Goal: Information Seeking & Learning: Learn about a topic

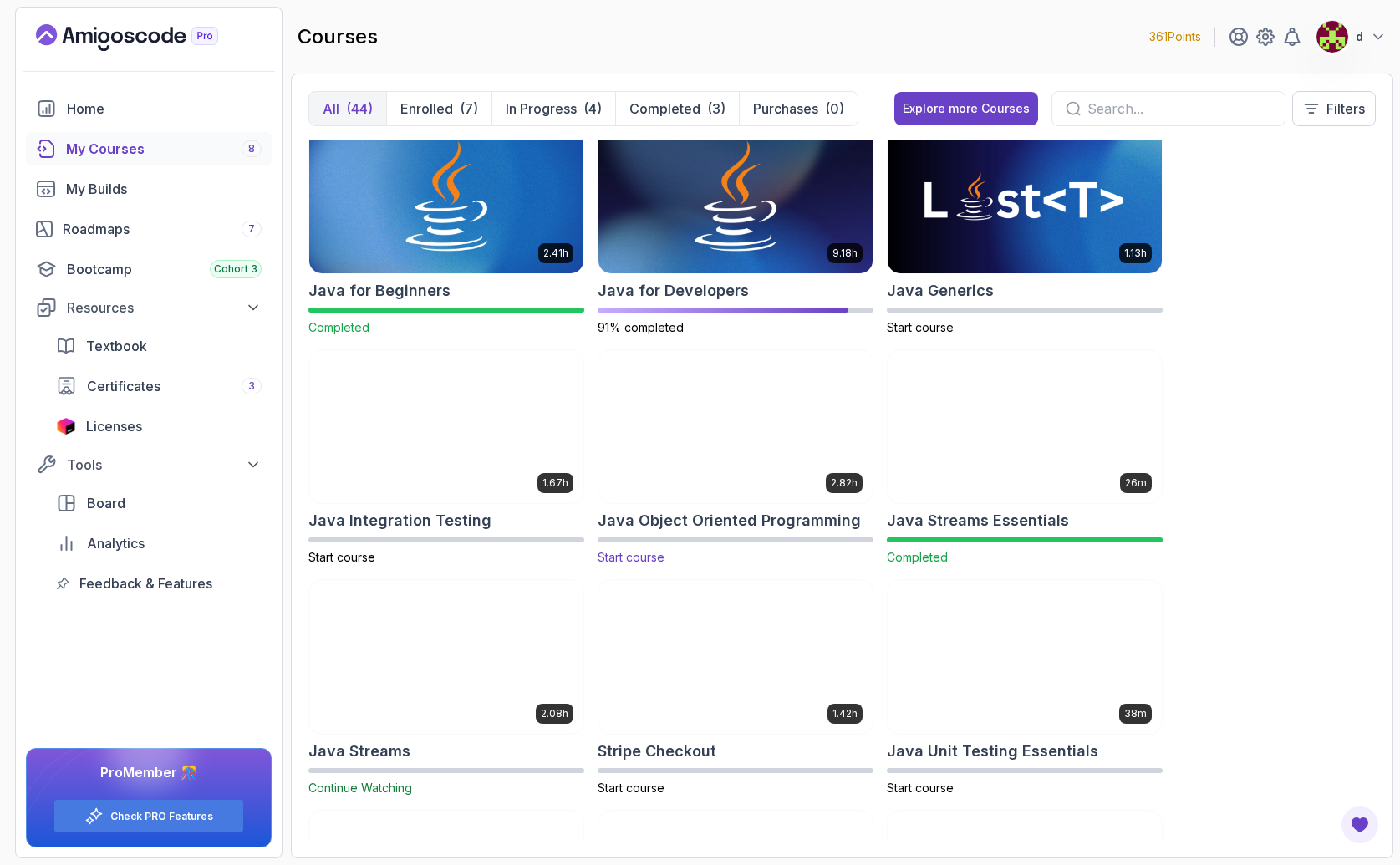
scroll to position [1169, 0]
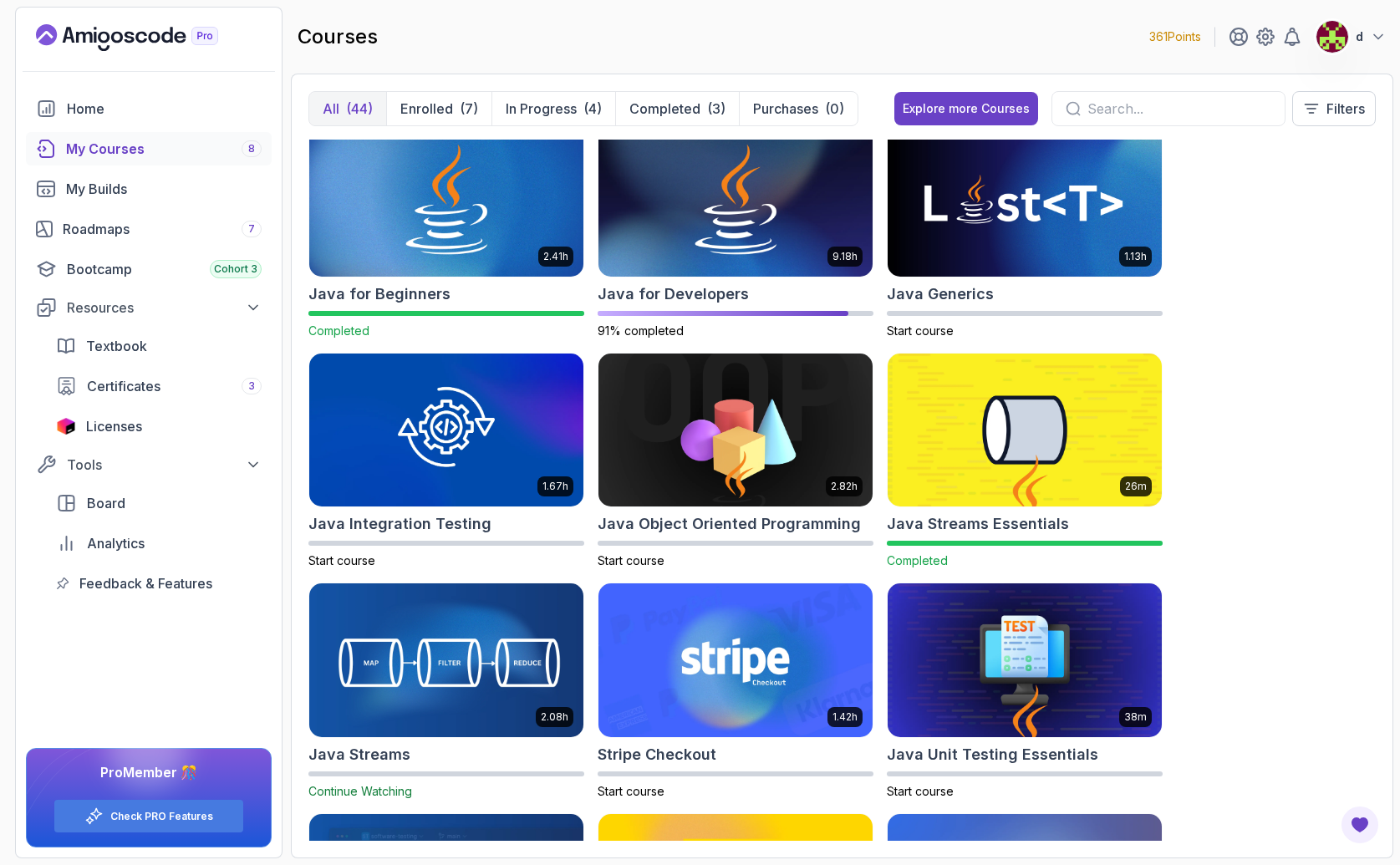
click at [525, 682] on img at bounding box center [446, 661] width 288 height 161
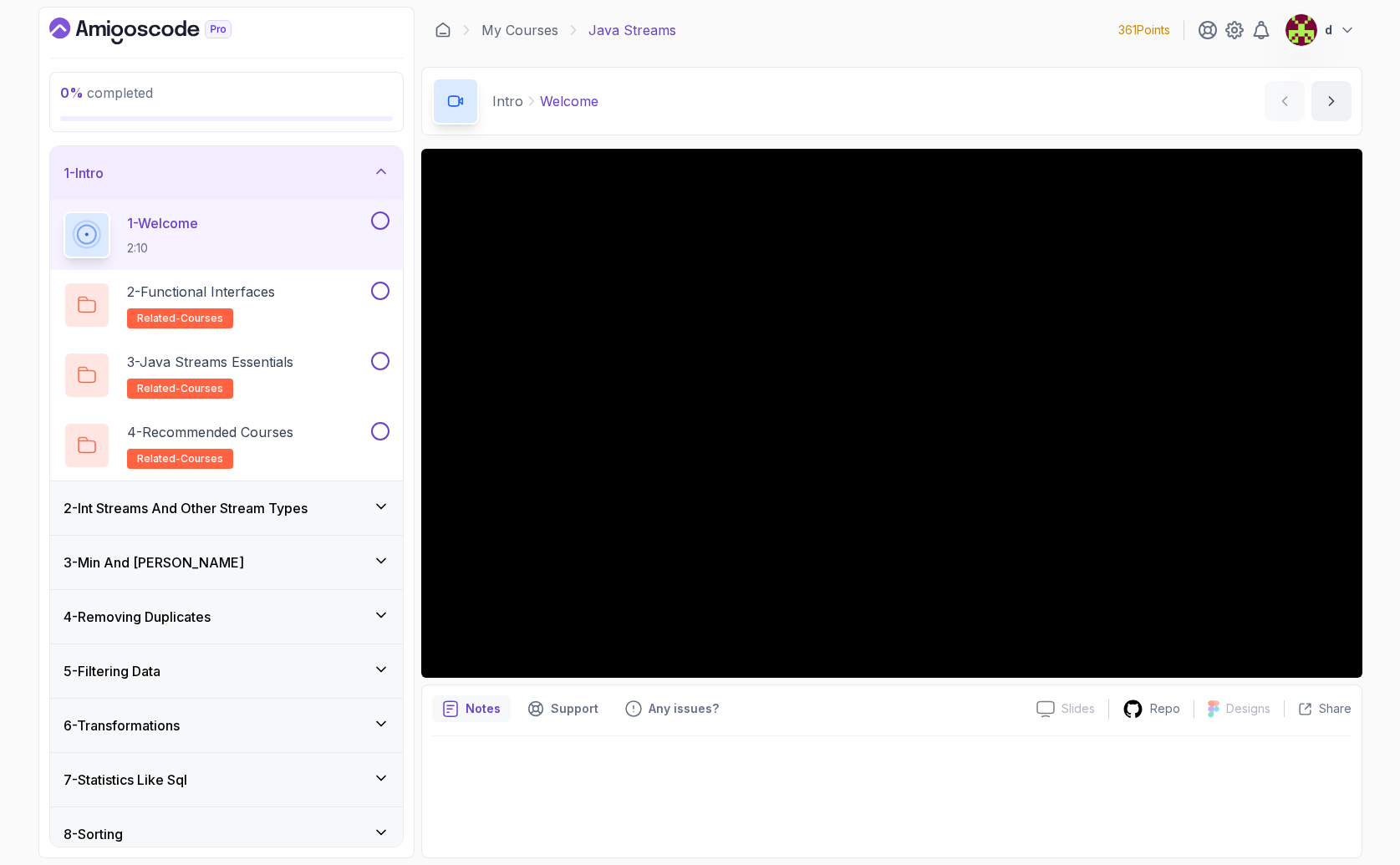
click at [381, 222] on button at bounding box center [380, 220] width 19 height 19
click at [379, 298] on button at bounding box center [380, 291] width 19 height 19
click at [290, 297] on div "2 - Functional Interfaces related-courses" at bounding box center [216, 305] width 304 height 47
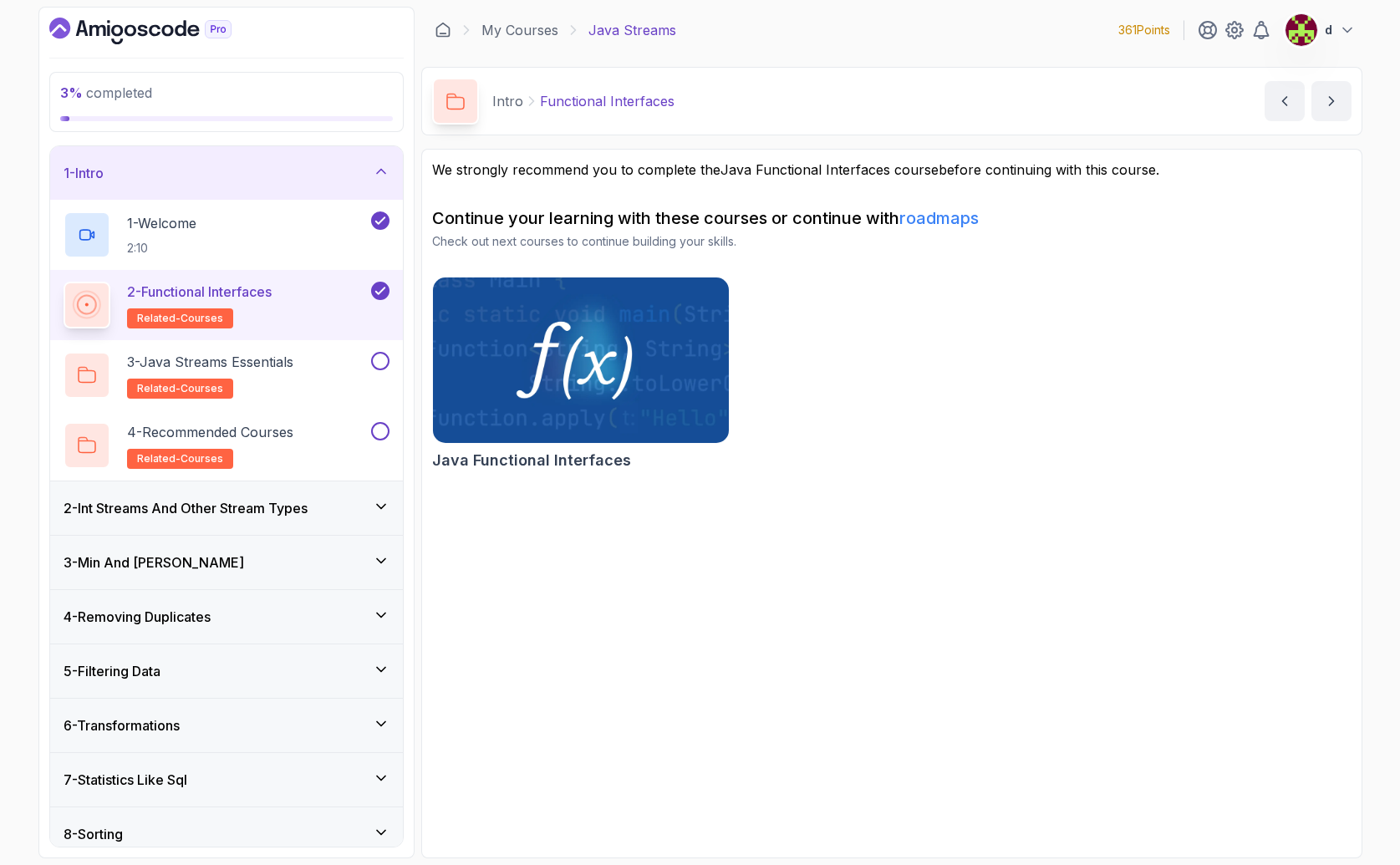
click at [599, 354] on img at bounding box center [580, 359] width 311 height 174
click at [544, 387] on img at bounding box center [580, 359] width 311 height 174
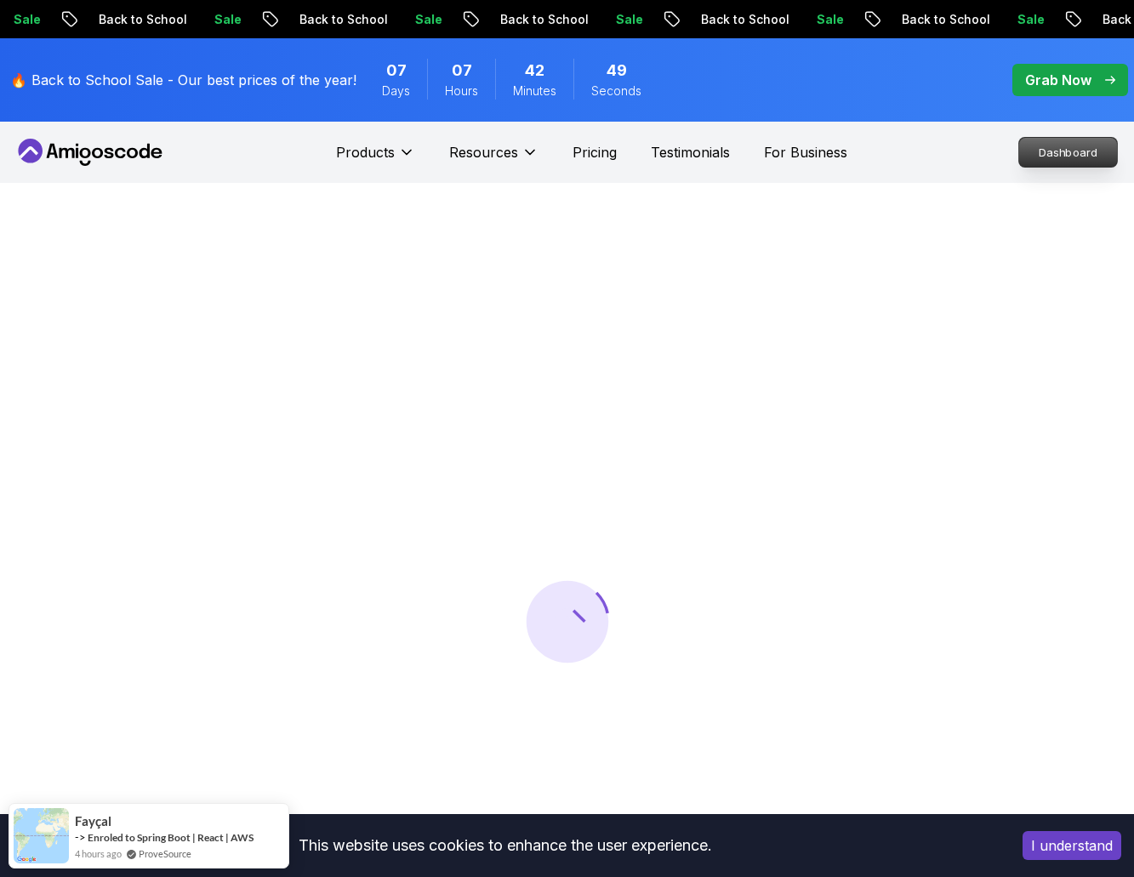
click at [1060, 158] on p "Dashboard" at bounding box center [1069, 152] width 98 height 29
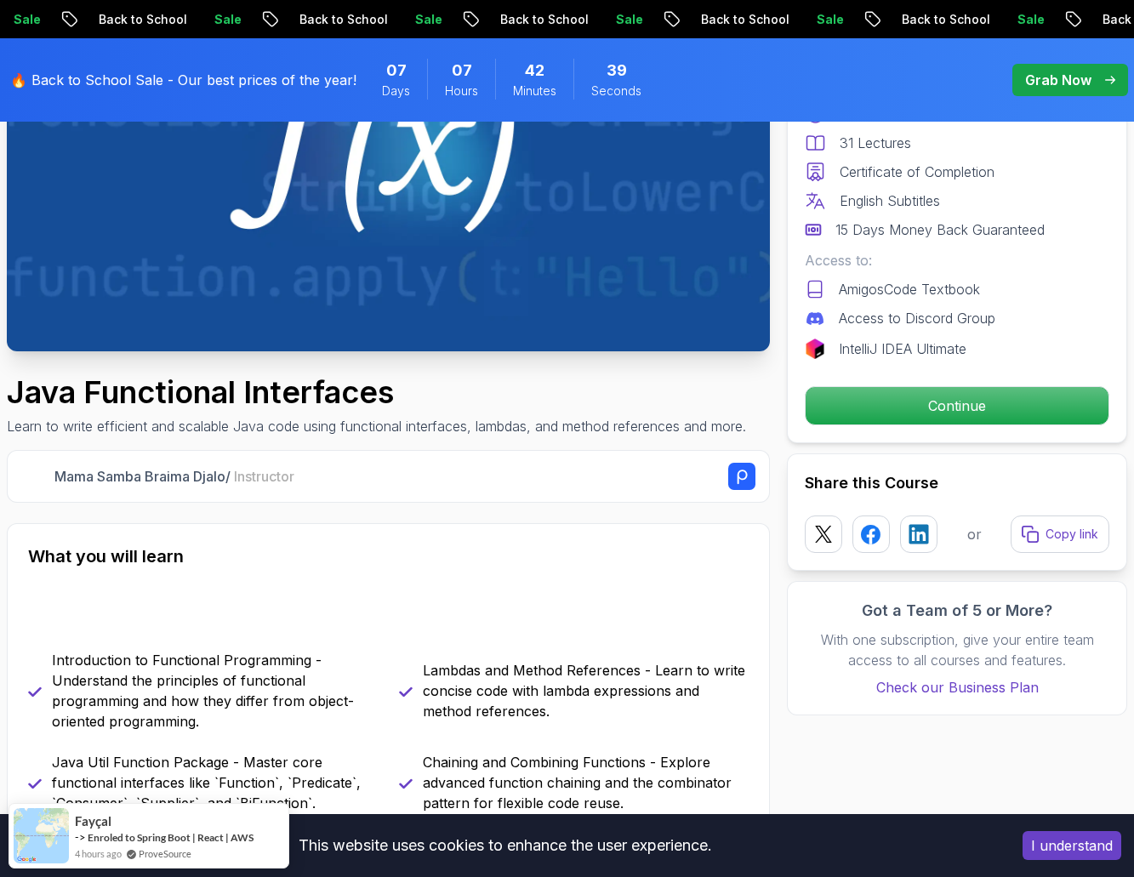
scroll to position [354, 0]
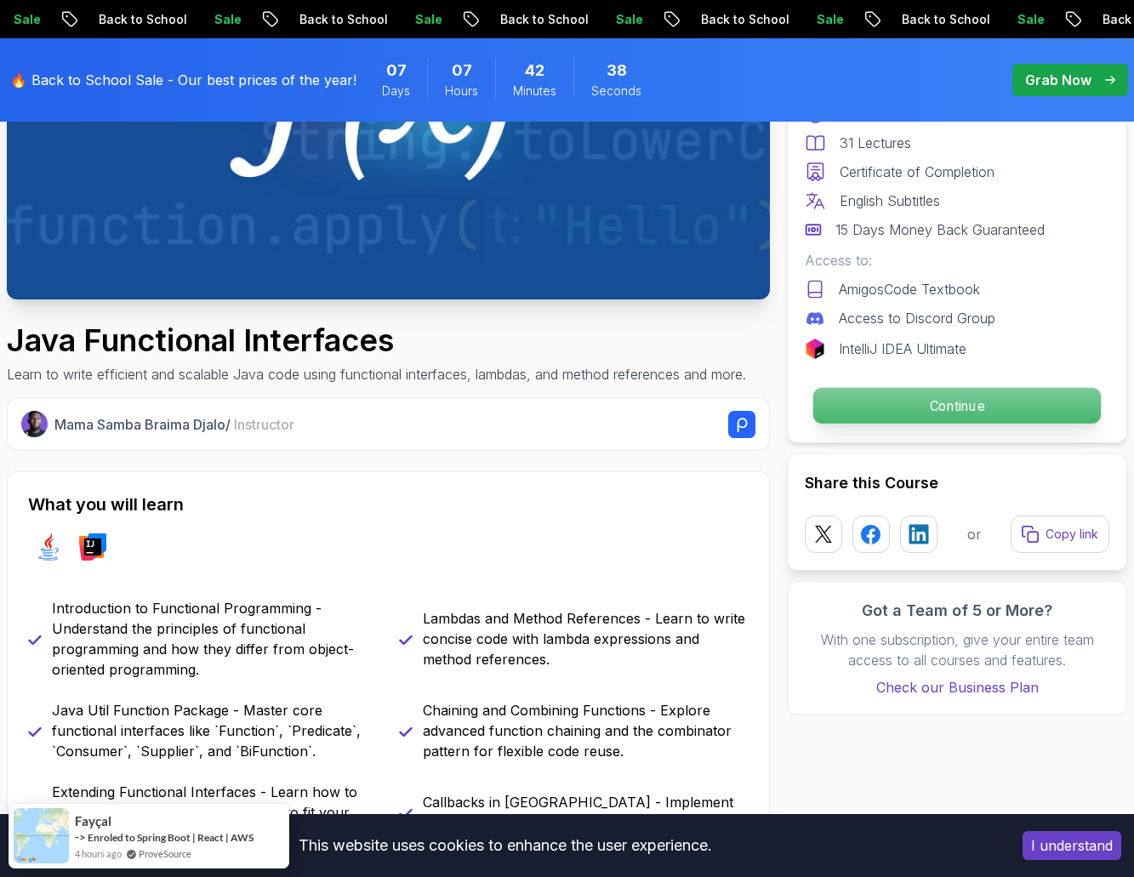
click at [1008, 391] on p "Continue" at bounding box center [958, 406] width 288 height 36
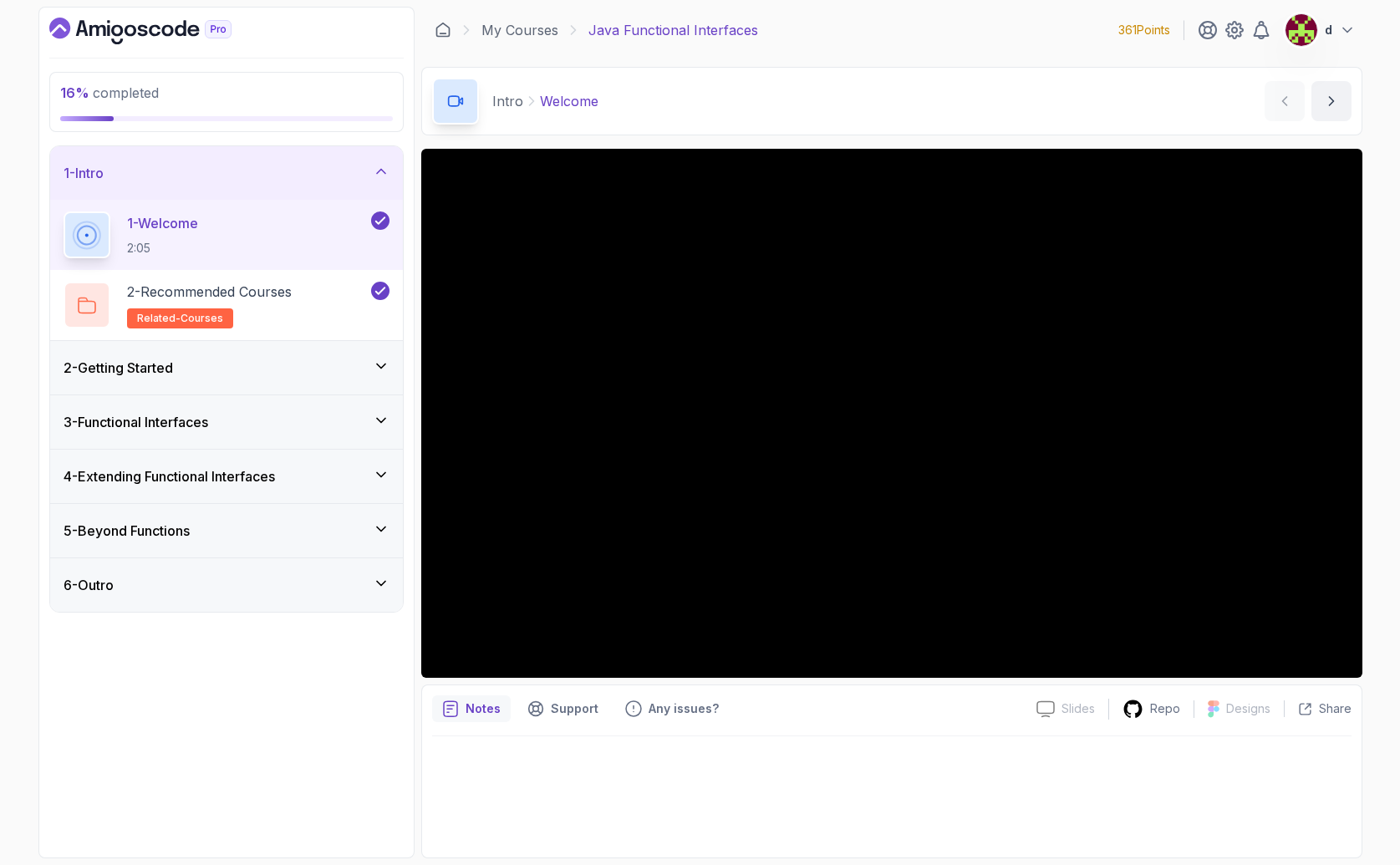
click at [312, 360] on div "2 - Getting Started" at bounding box center [227, 367] width 326 height 20
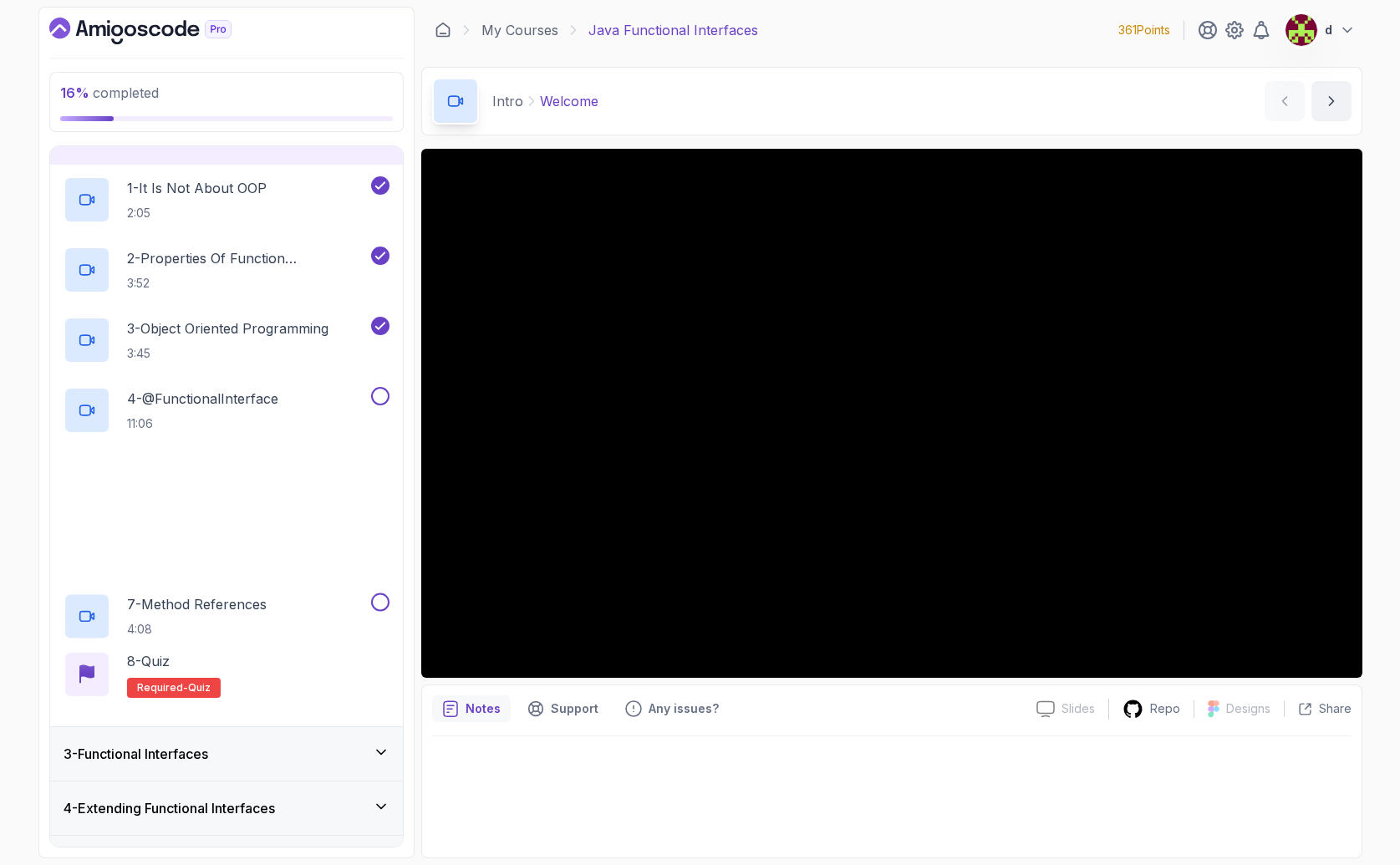
scroll to position [146, 0]
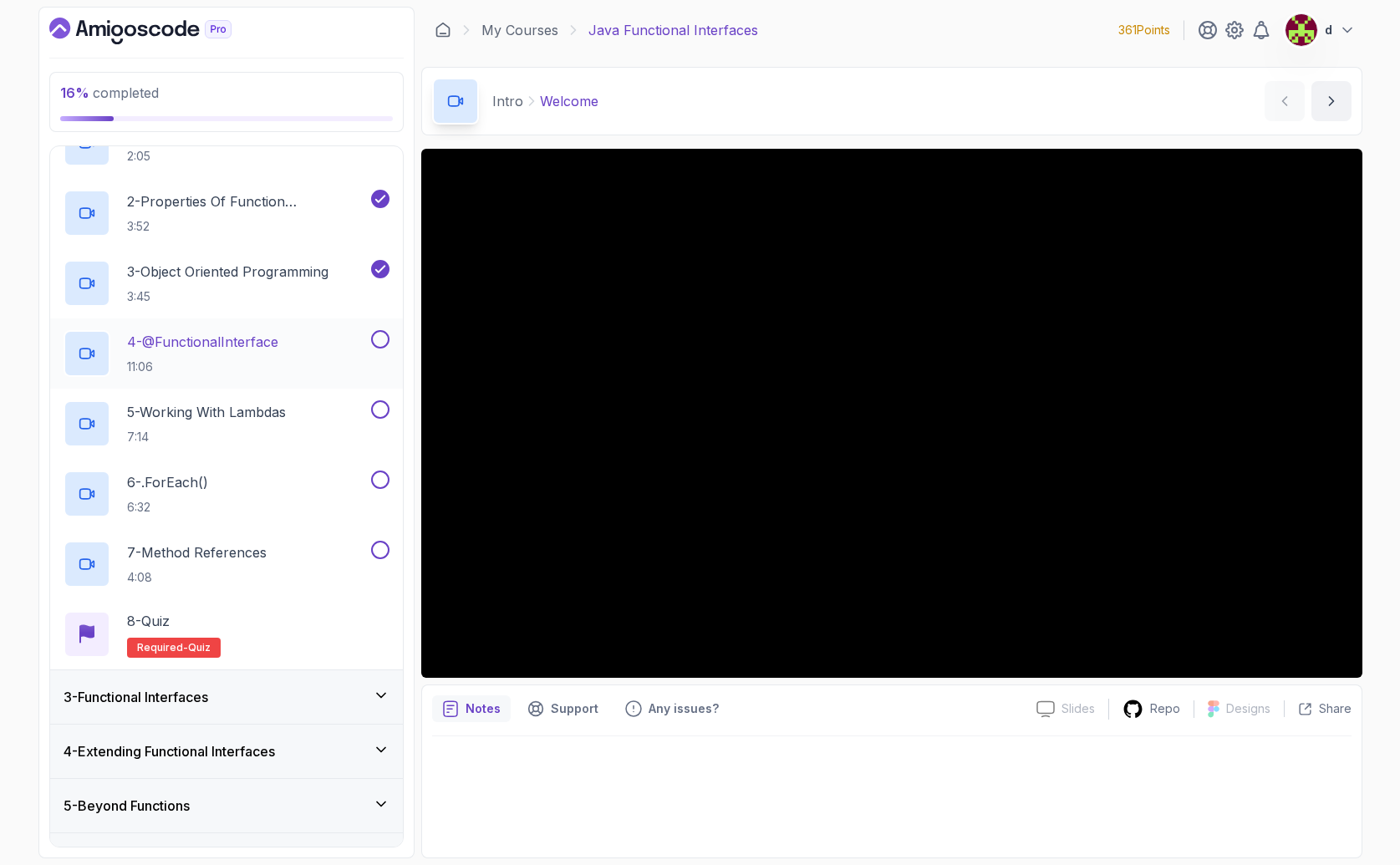
click at [271, 351] on p "4 - @FunctionalInterface" at bounding box center [202, 342] width 151 height 20
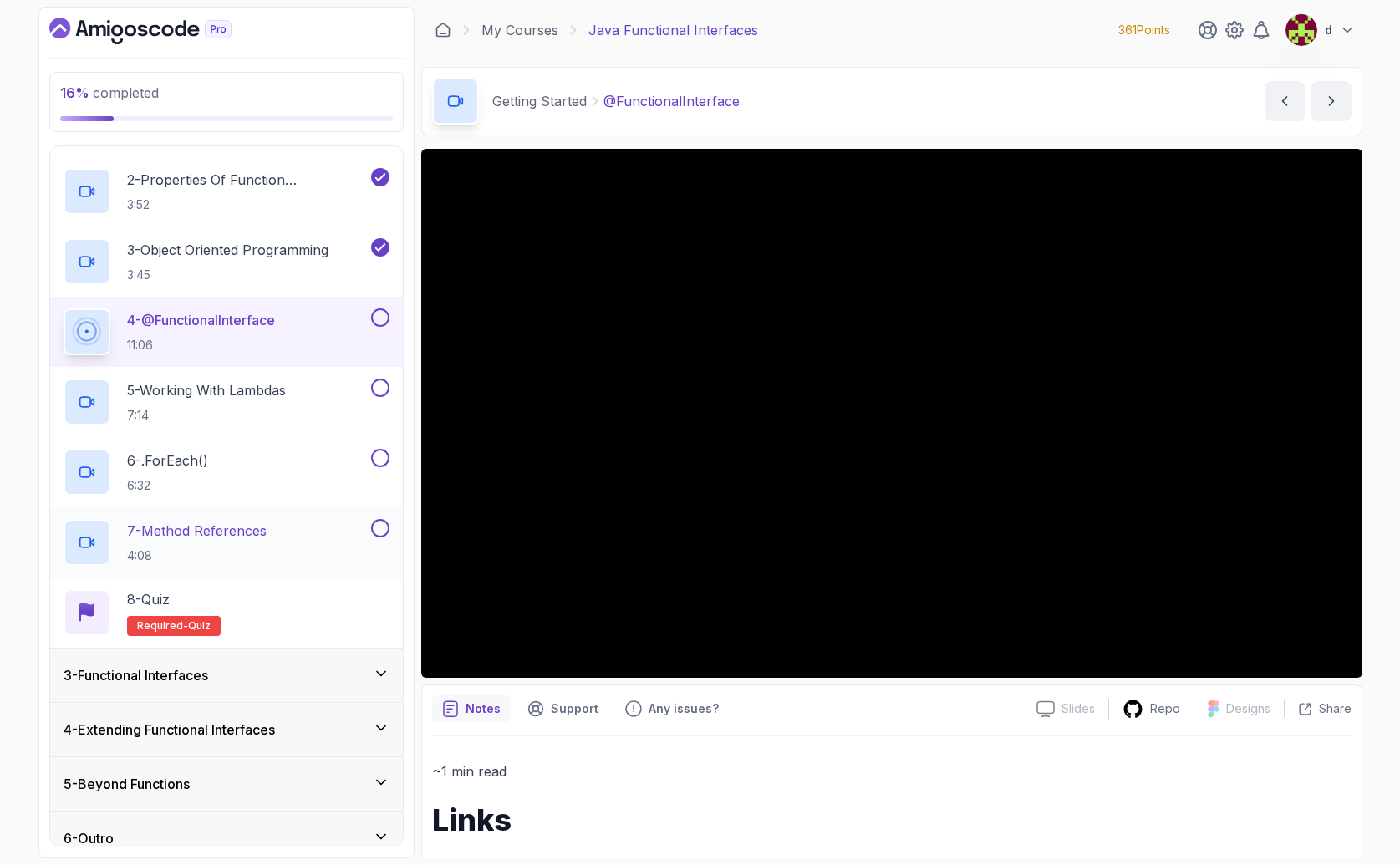
scroll to position [187, 0]
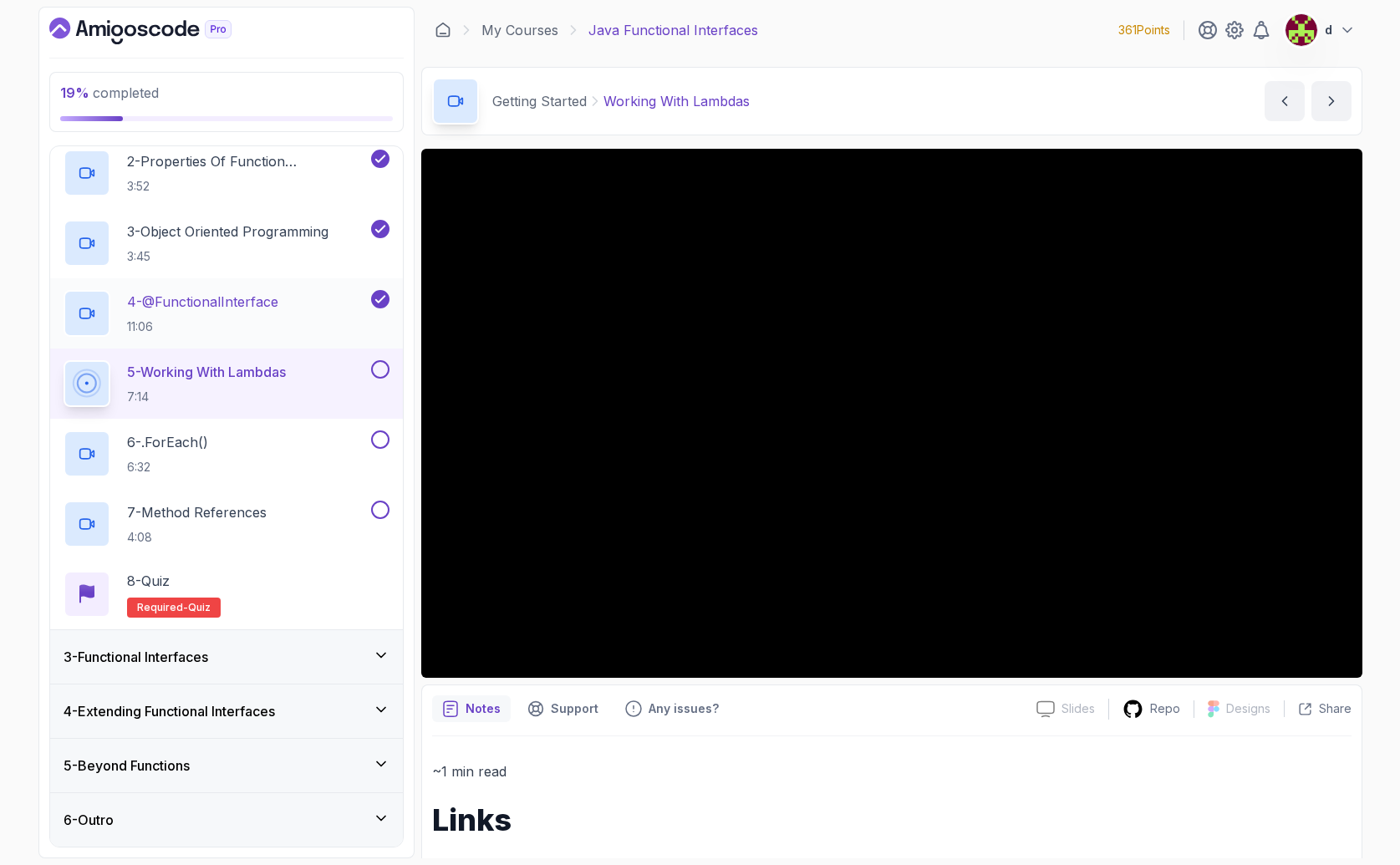
click at [255, 305] on p "4 - @FunctionalInterface" at bounding box center [202, 301] width 151 height 20
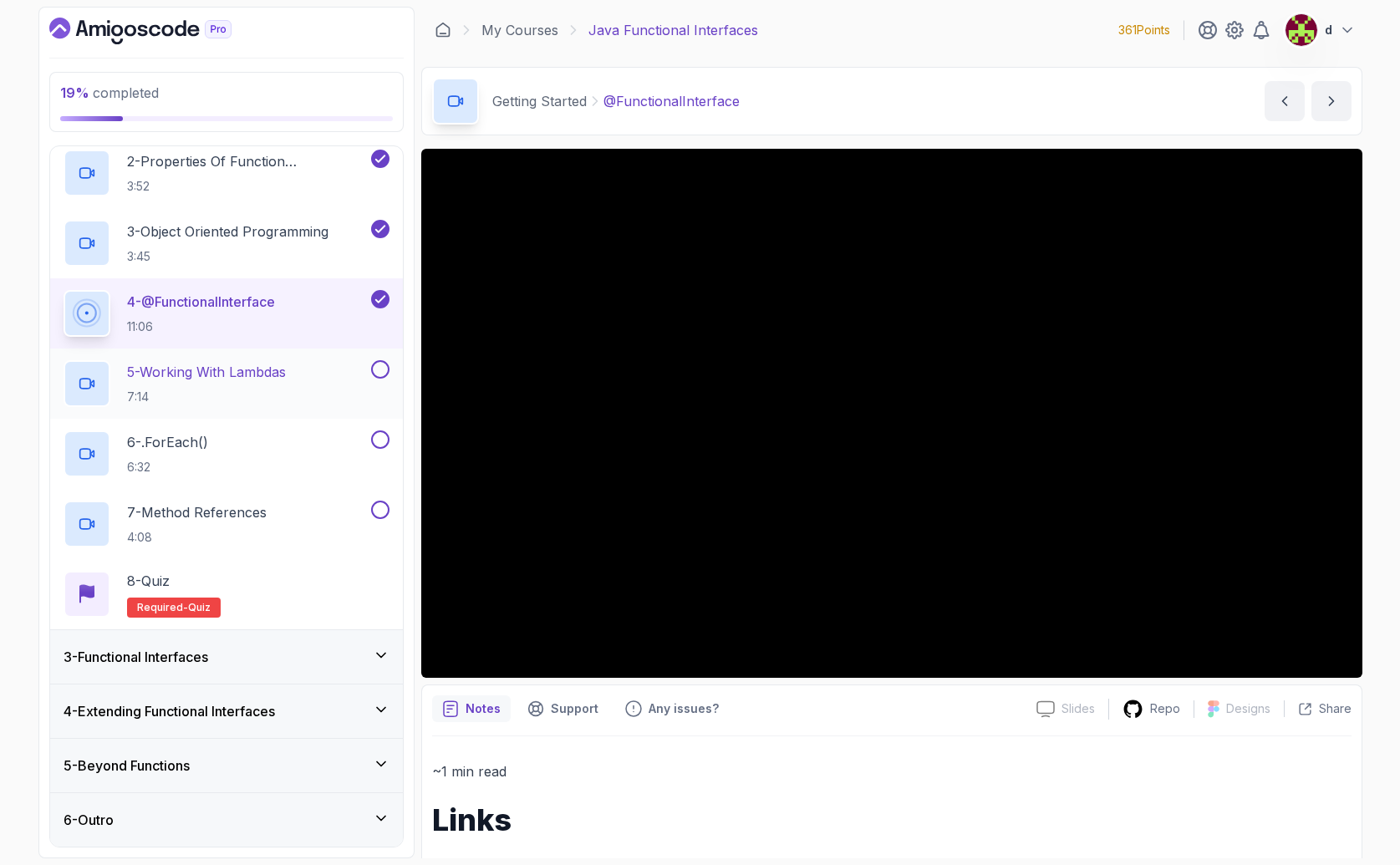
click at [270, 384] on h2 "5 - Working With Lambdas 7:14" at bounding box center [206, 384] width 159 height 43
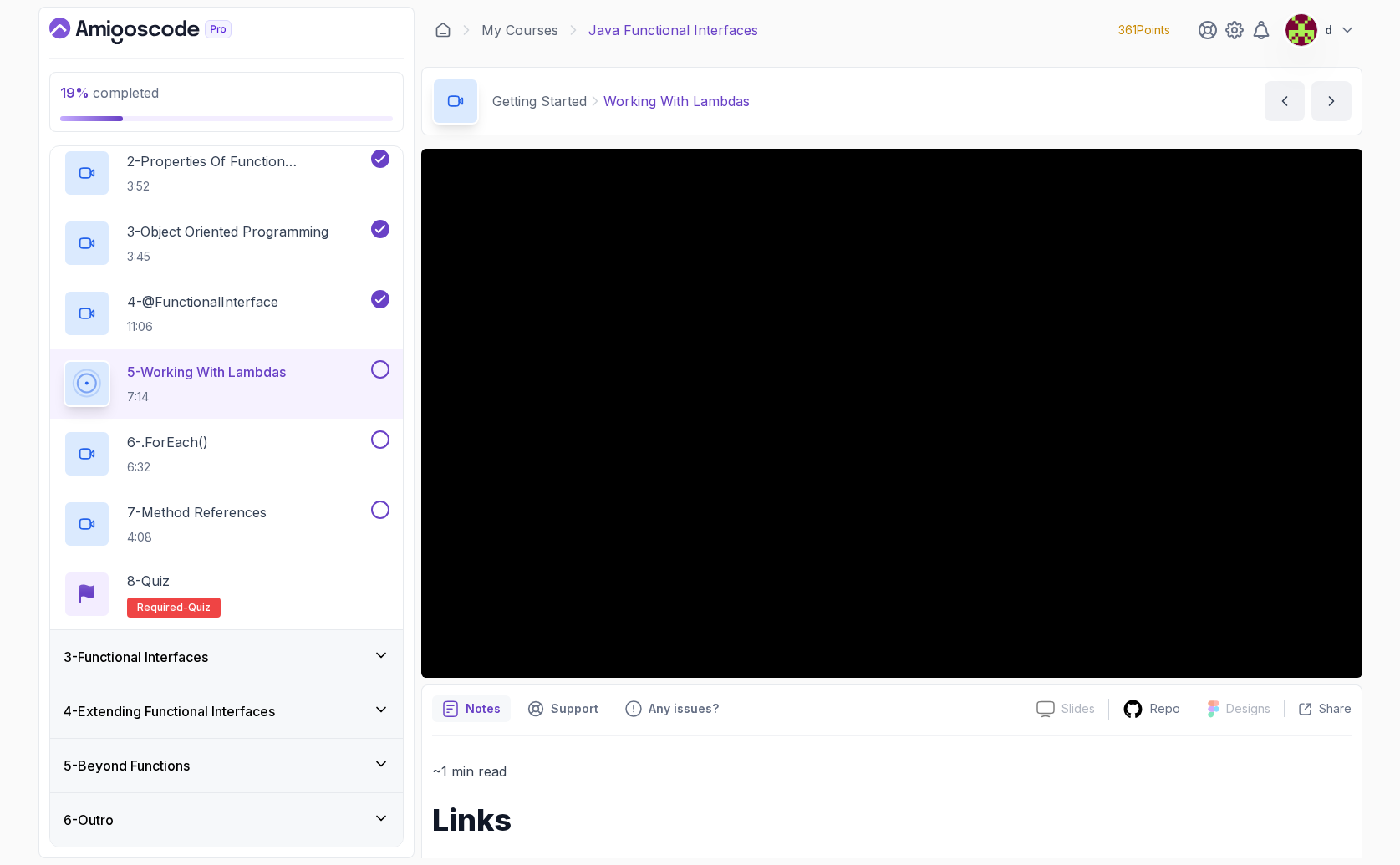
click at [273, 671] on div "3 - Functional Interfaces" at bounding box center [226, 657] width 352 height 53
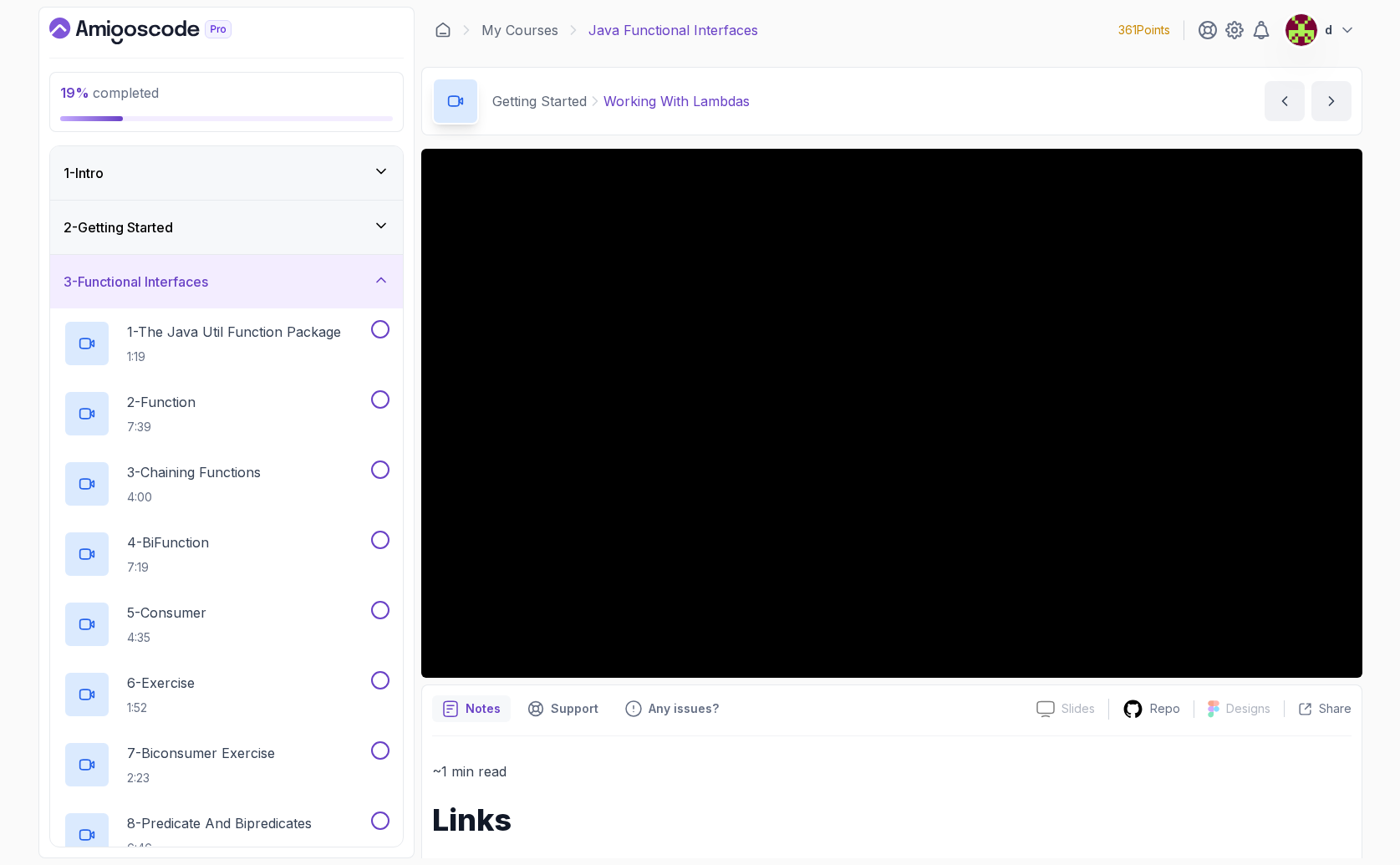
click at [151, 286] on h3 "3 - Functional Interfaces" at bounding box center [135, 282] width 144 height 20
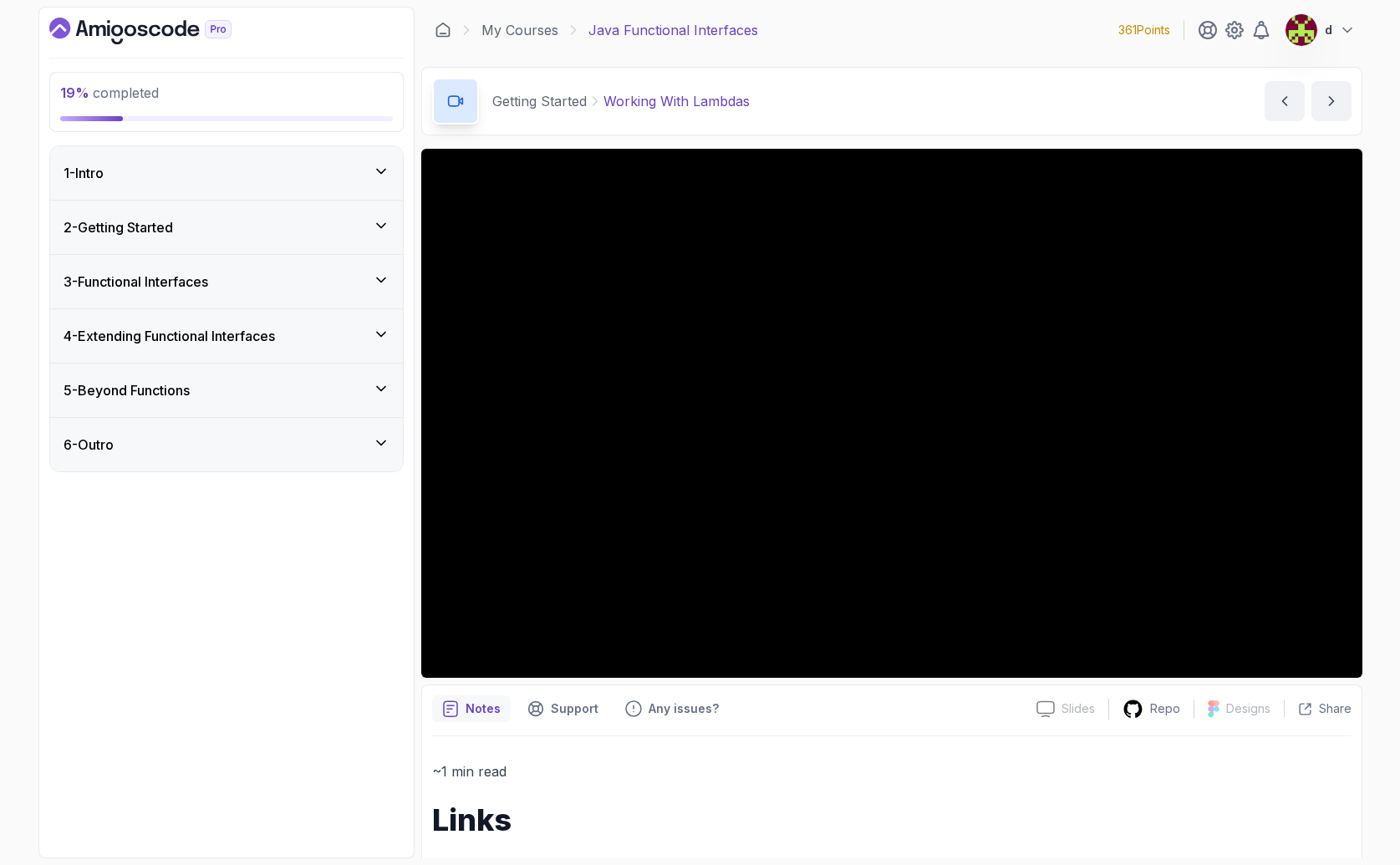
click at [148, 236] on h3 "2 - Getting Started" at bounding box center [118, 227] width 109 height 20
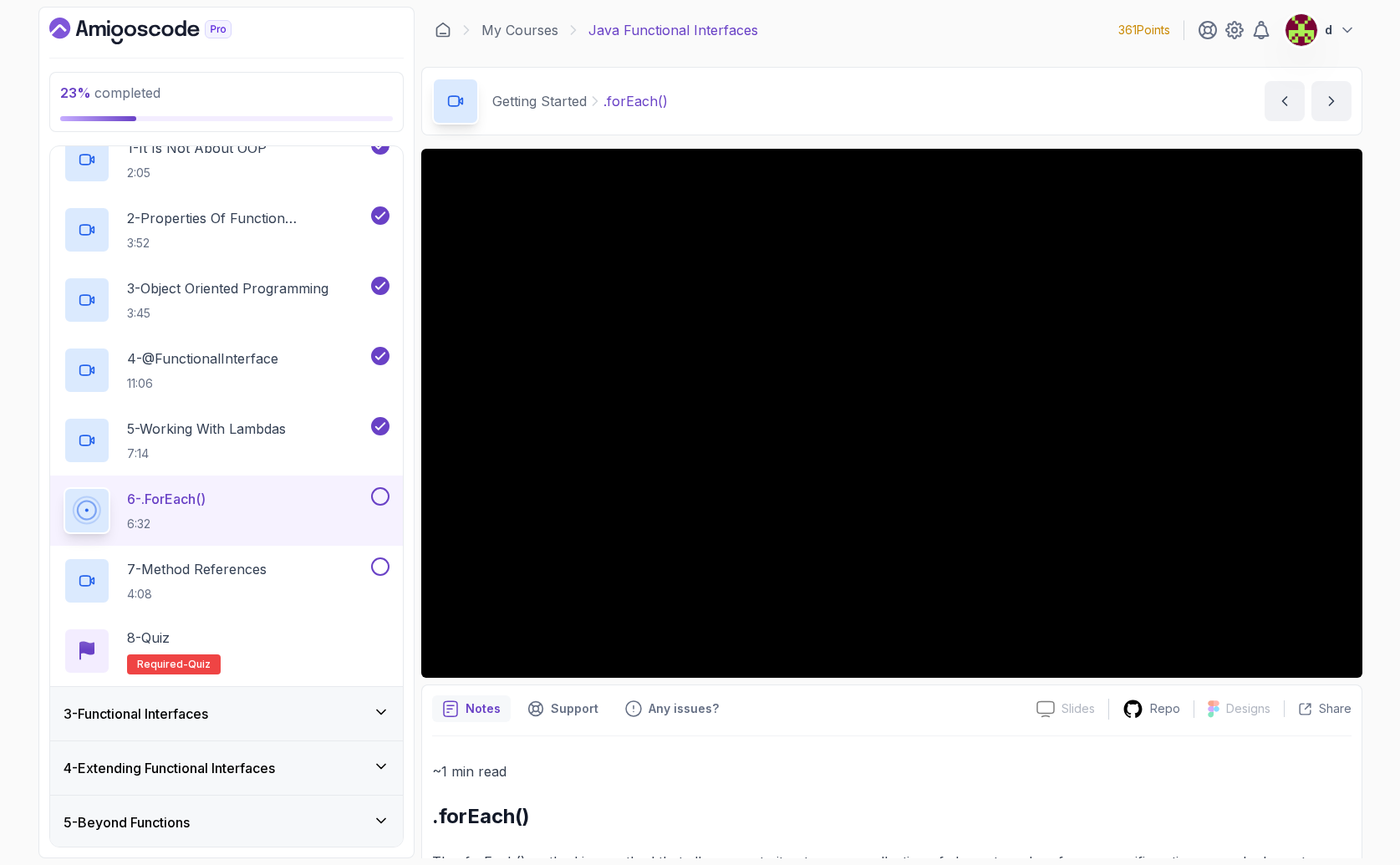
scroll to position [187, 0]
